Goal: Task Accomplishment & Management: Use online tool/utility

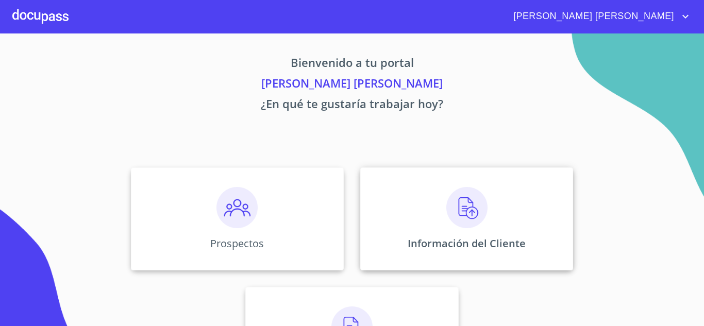
click at [458, 237] on p "Información del Cliente" at bounding box center [467, 244] width 118 height 14
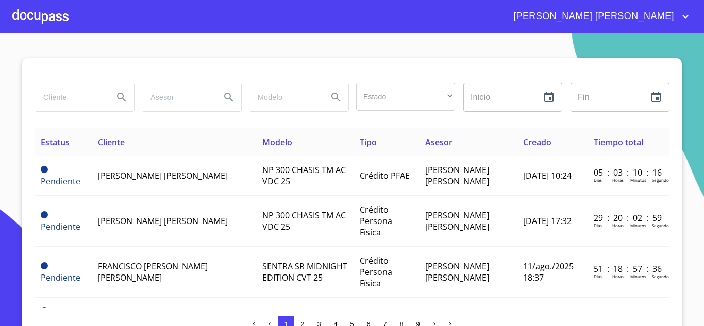
click at [55, 94] on input "search" at bounding box center [70, 98] width 70 height 28
type input "montserrat"
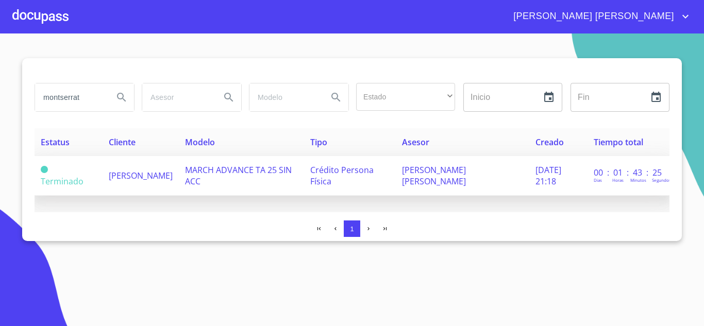
click at [147, 181] on span "[PERSON_NAME]" at bounding box center [141, 175] width 64 height 11
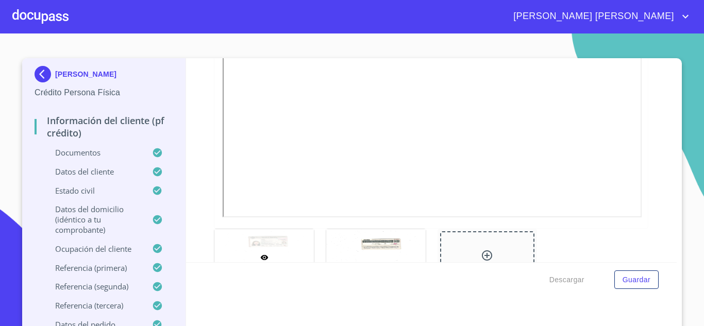
scroll to position [309, 0]
click at [381, 239] on div at bounding box center [375, 250] width 99 height 56
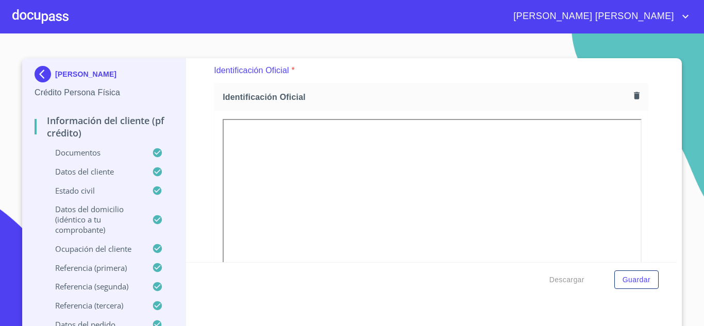
scroll to position [8, 0]
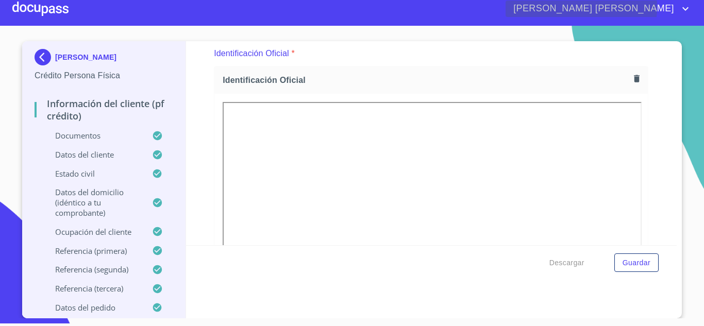
click at [689, 7] on icon "account of current user" at bounding box center [685, 9] width 12 height 12
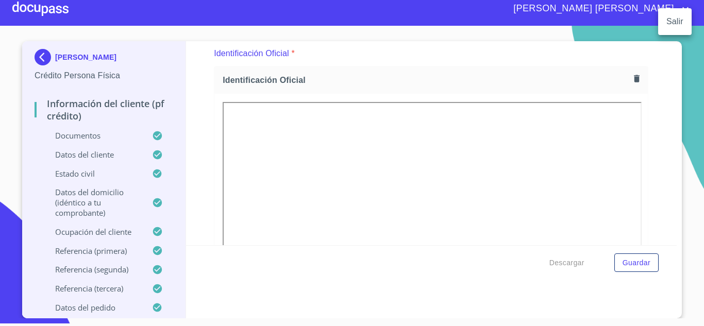
click at [679, 26] on li "Salir" at bounding box center [675, 21] width 34 height 19
